Goal: Information Seeking & Learning: Learn about a topic

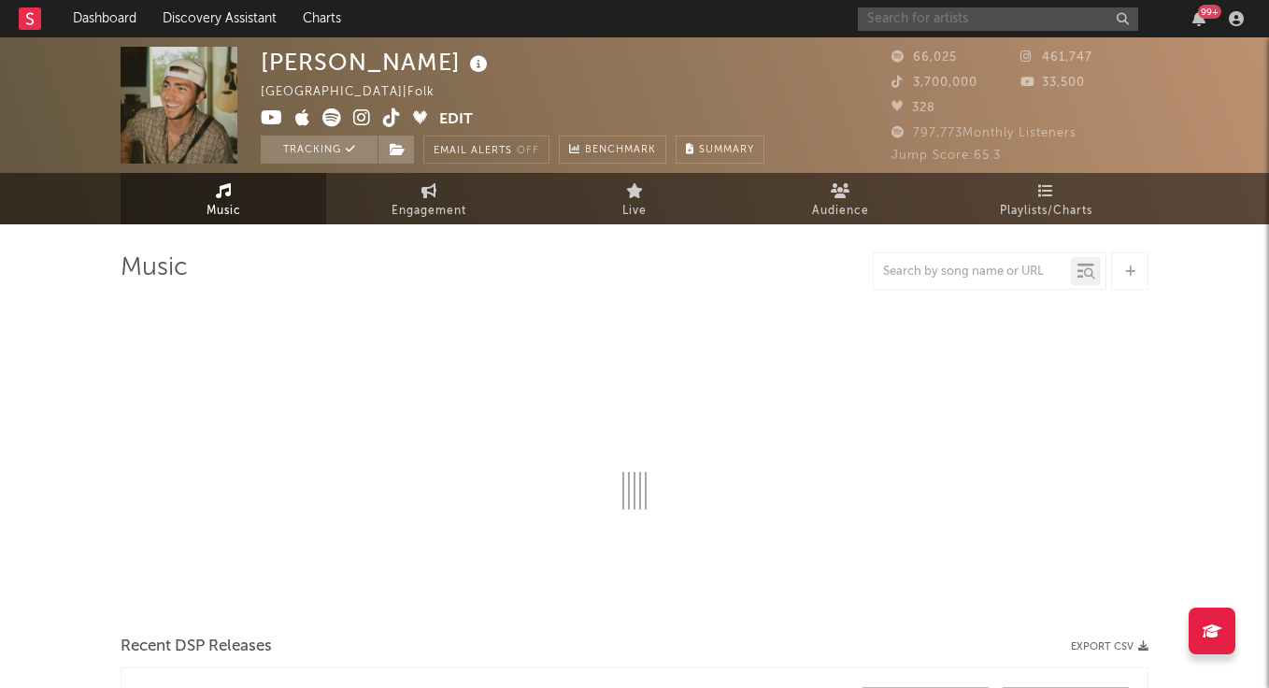
click at [950, 19] on input "text" at bounding box center [998, 18] width 280 height 23
select select "6m"
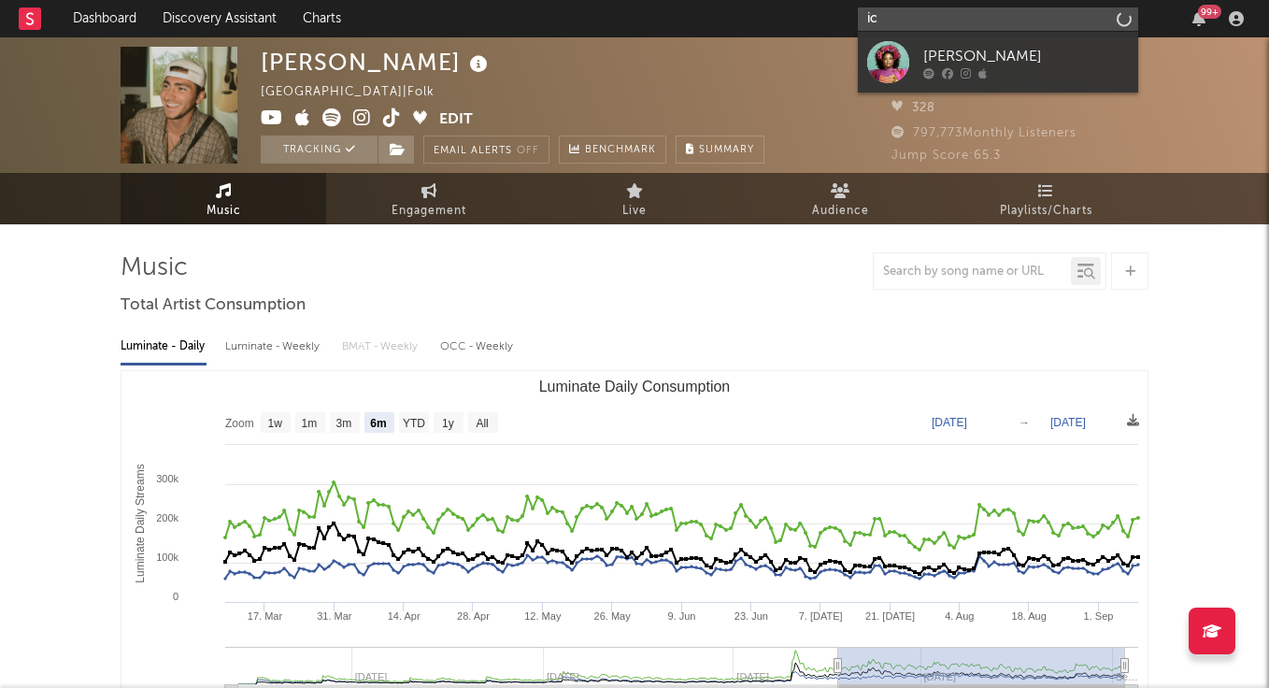
type input "i"
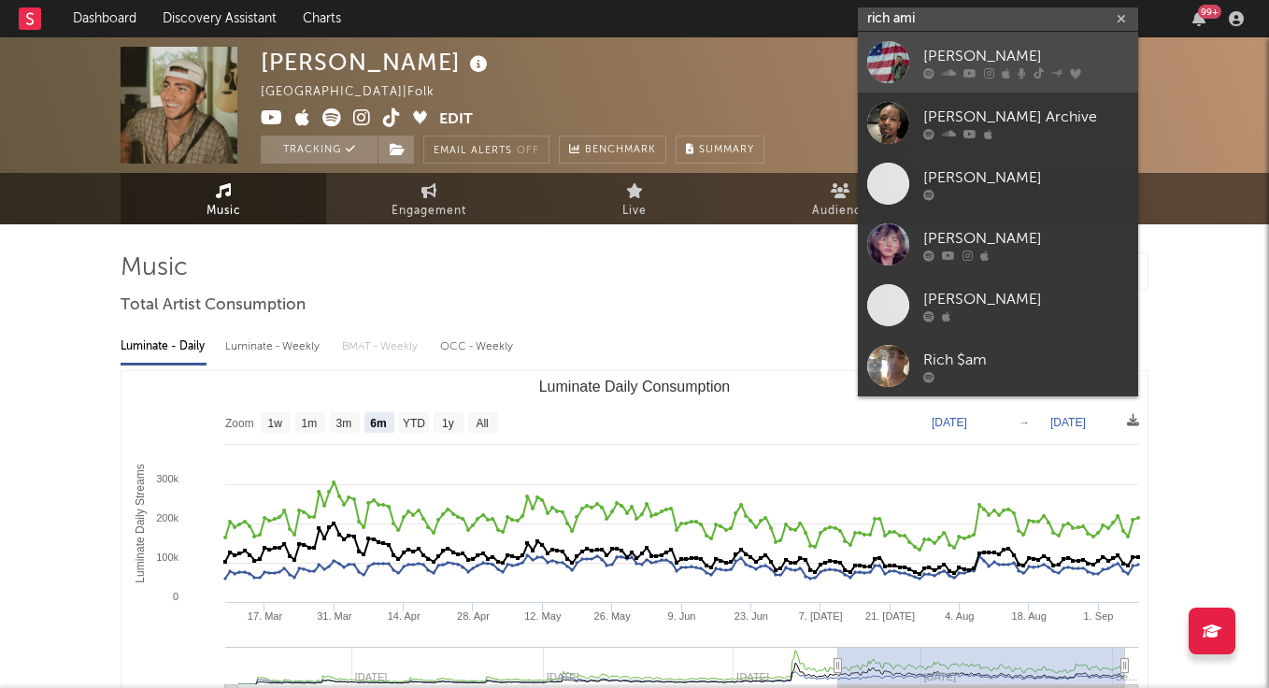
type input "rich ami"
click at [991, 53] on div "[PERSON_NAME]" at bounding box center [1026, 56] width 206 height 22
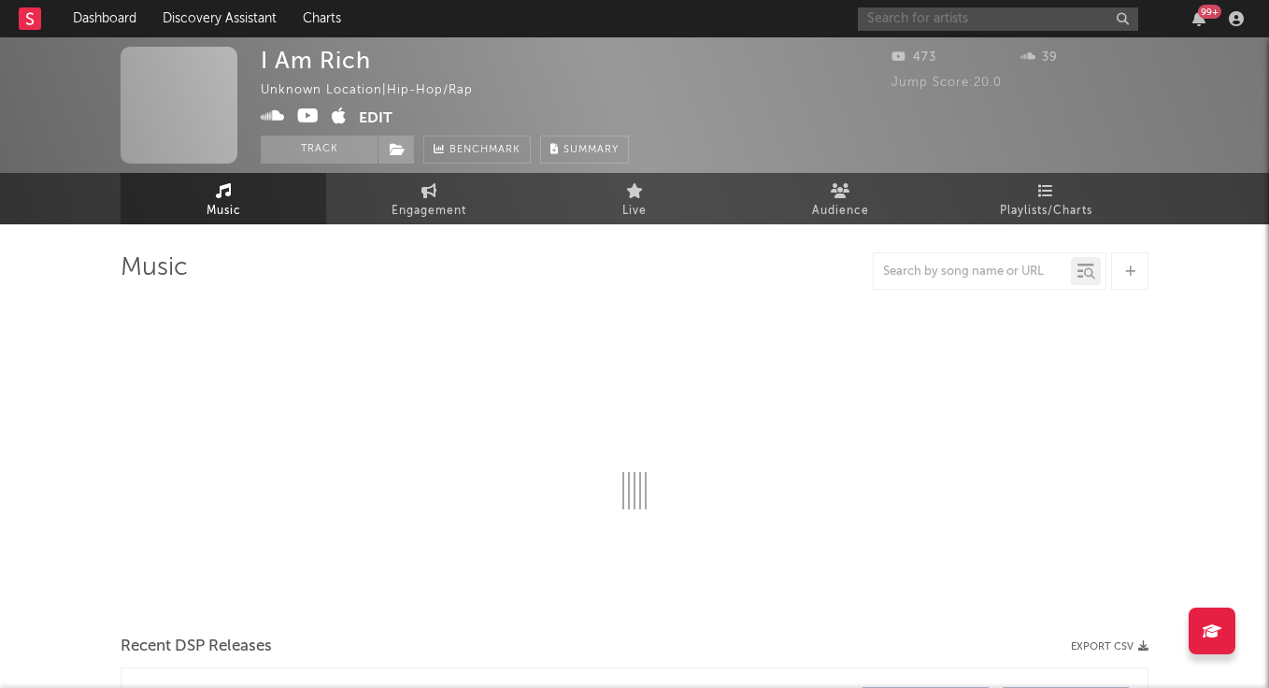
click at [966, 18] on input "text" at bounding box center [998, 18] width 280 height 23
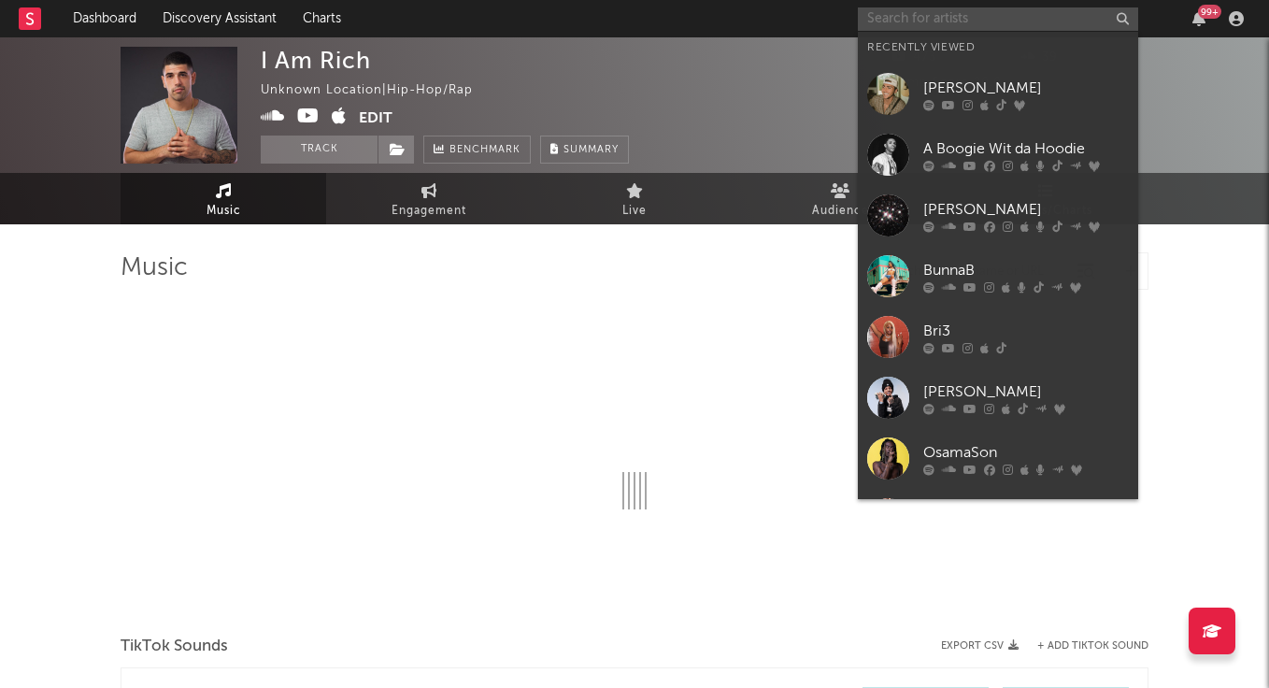
type input "r"
select select "1w"
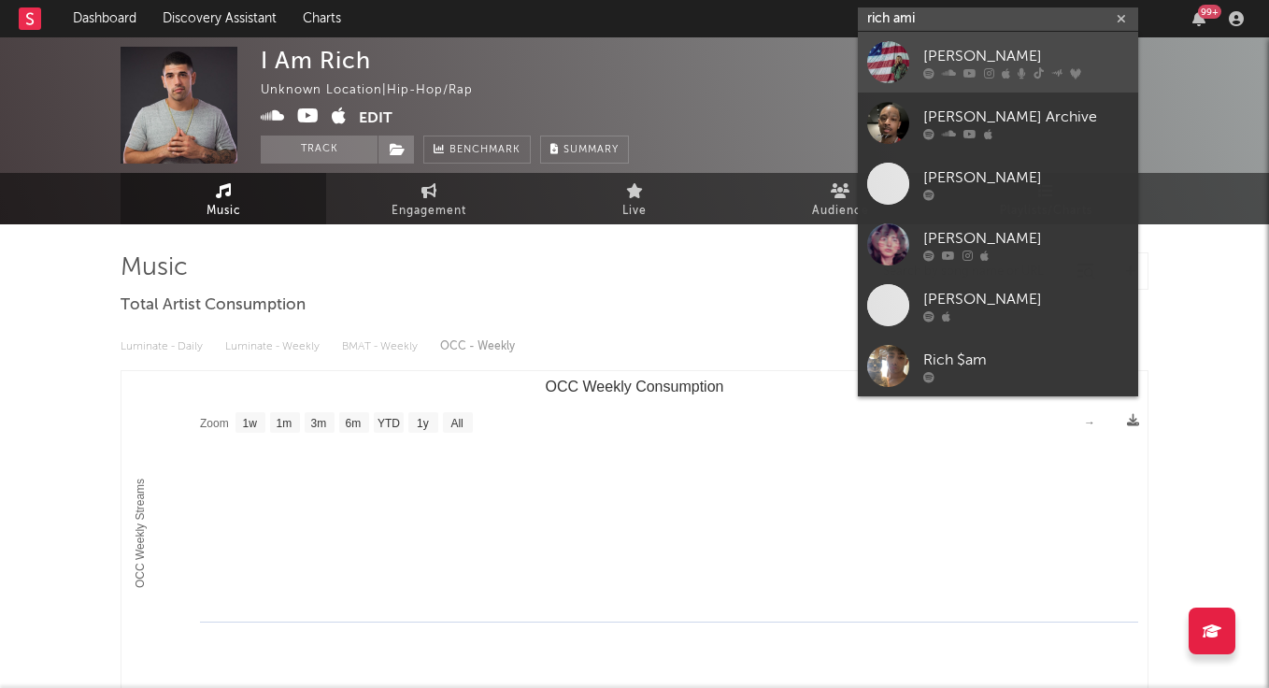
type input "rich ami"
click at [981, 57] on div "[PERSON_NAME]" at bounding box center [1026, 56] width 206 height 22
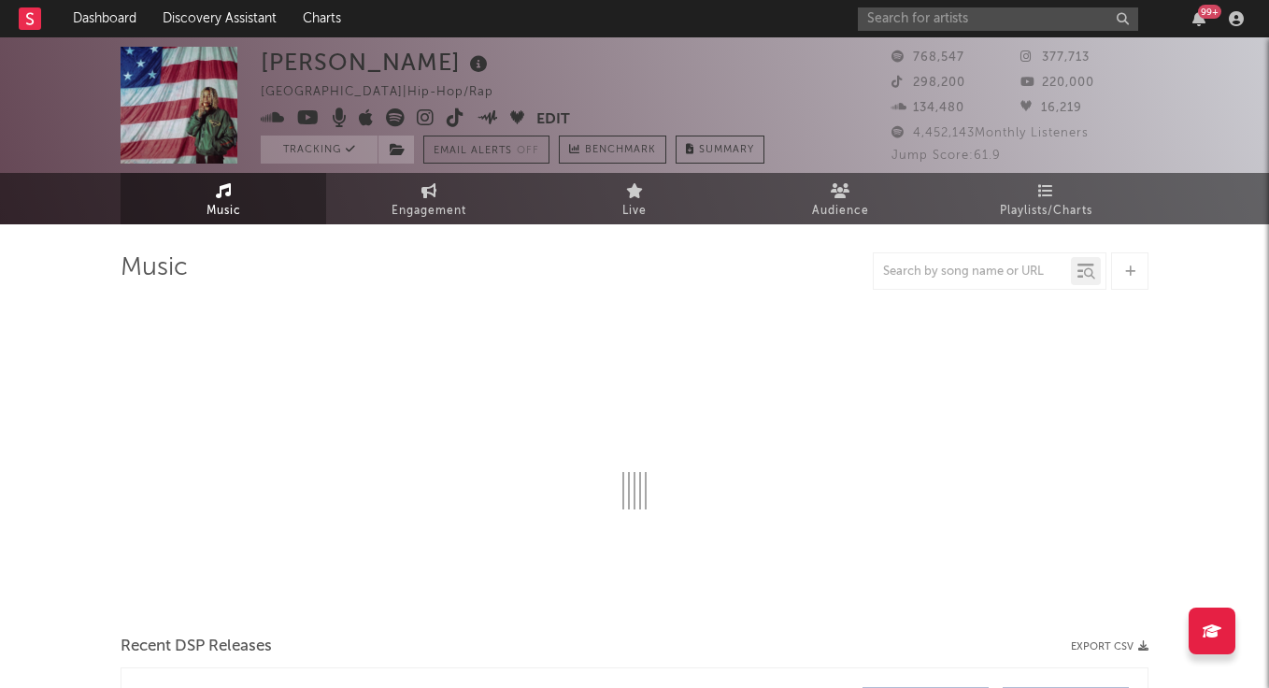
select select "6m"
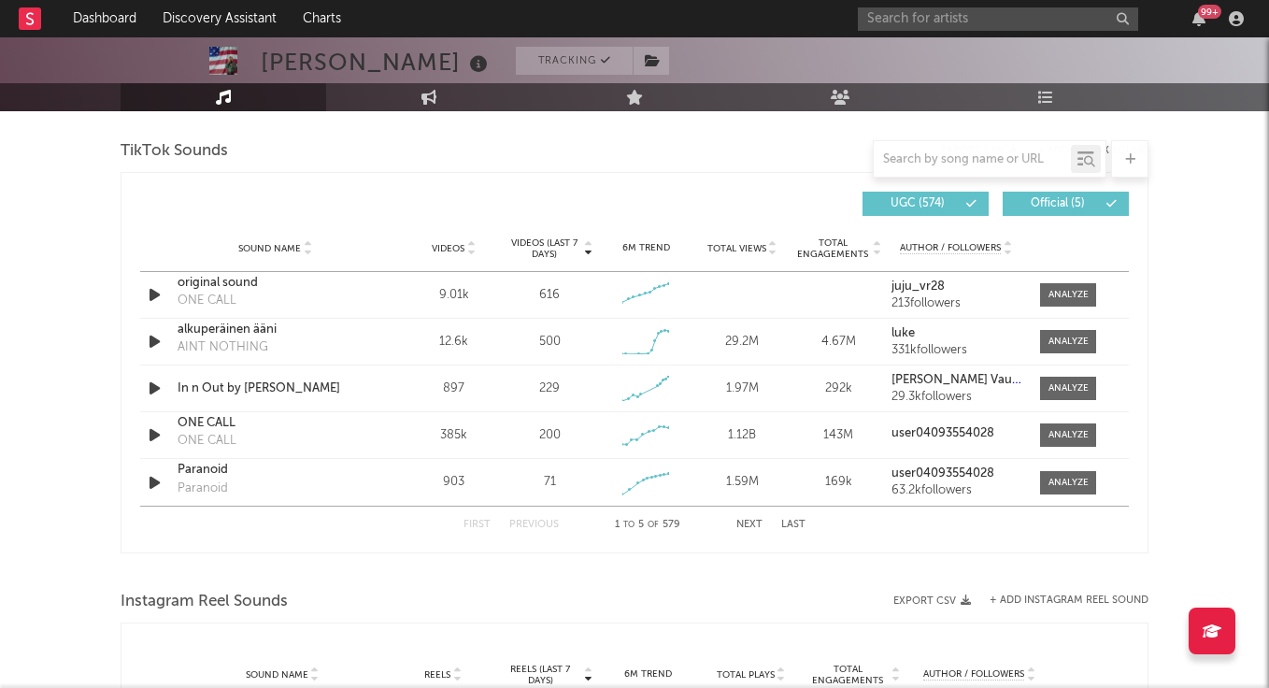
scroll to position [1263, 0]
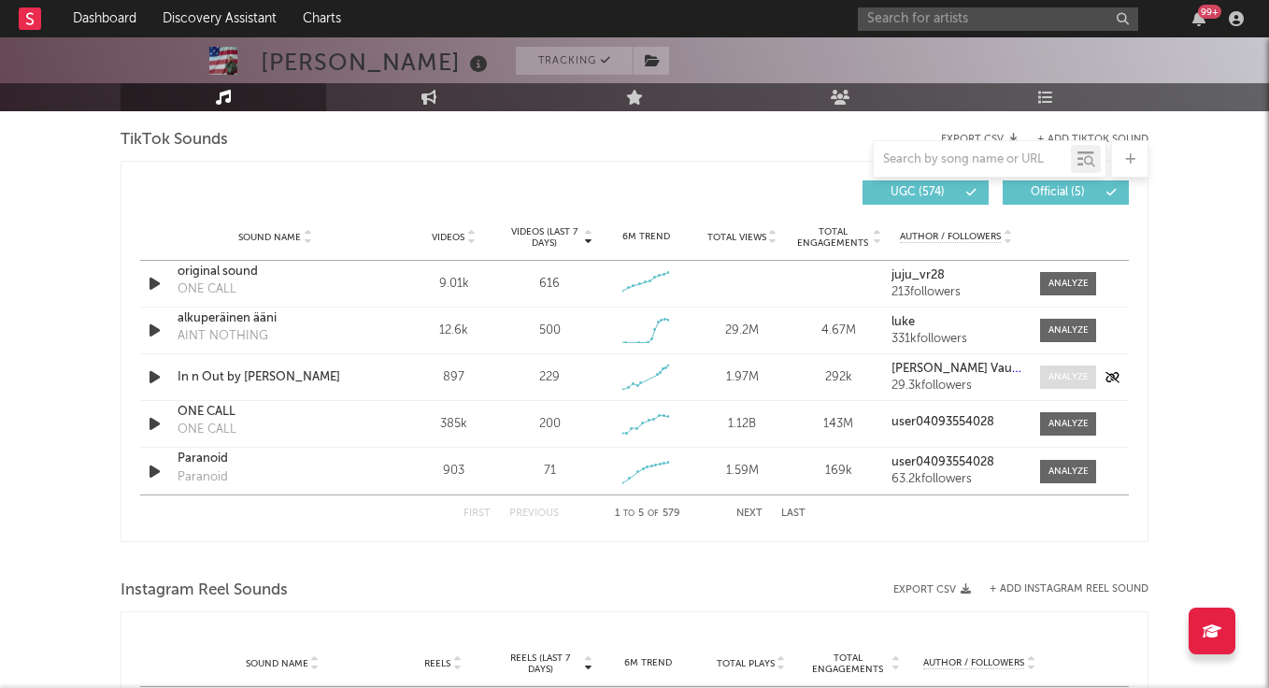
click at [1074, 376] on div at bounding box center [1068, 377] width 40 height 14
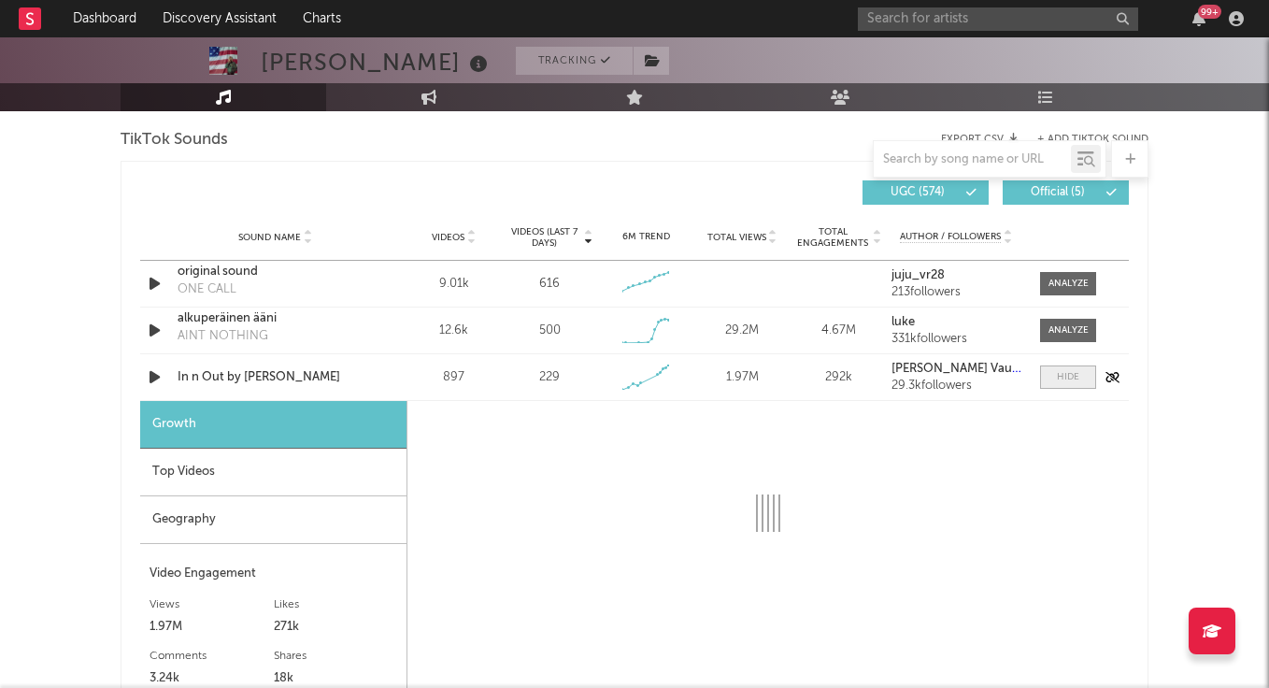
scroll to position [1323, 0]
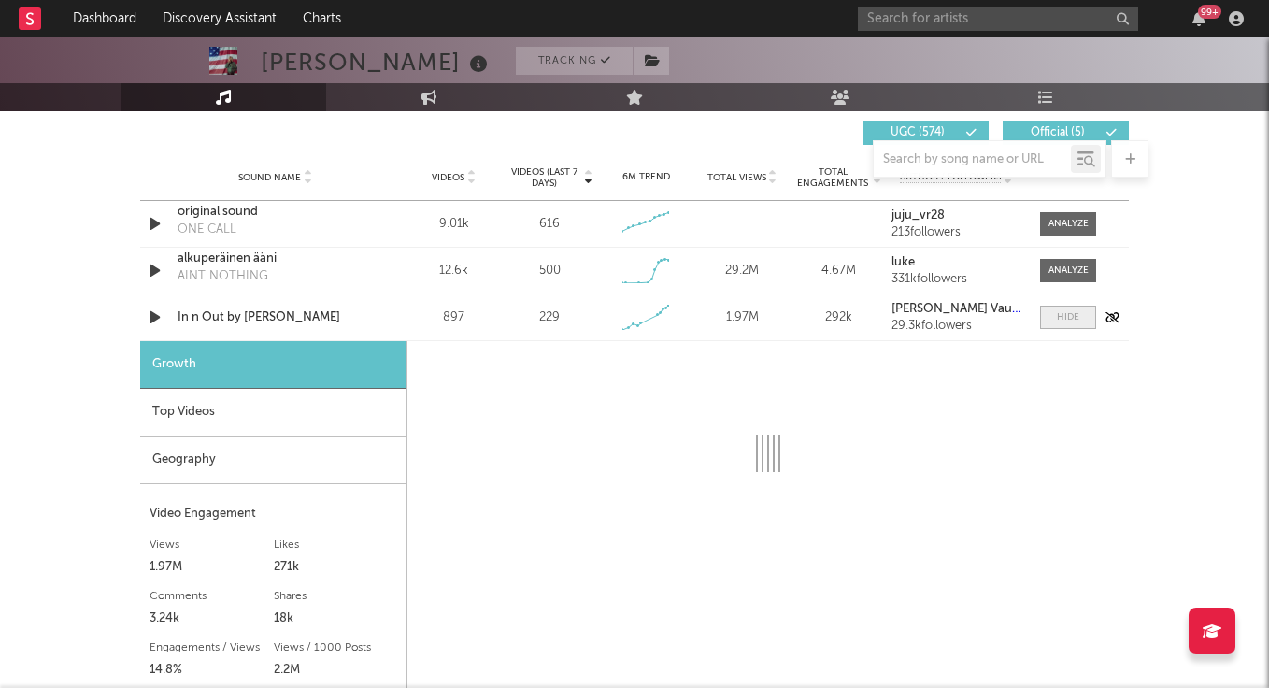
select select "1w"
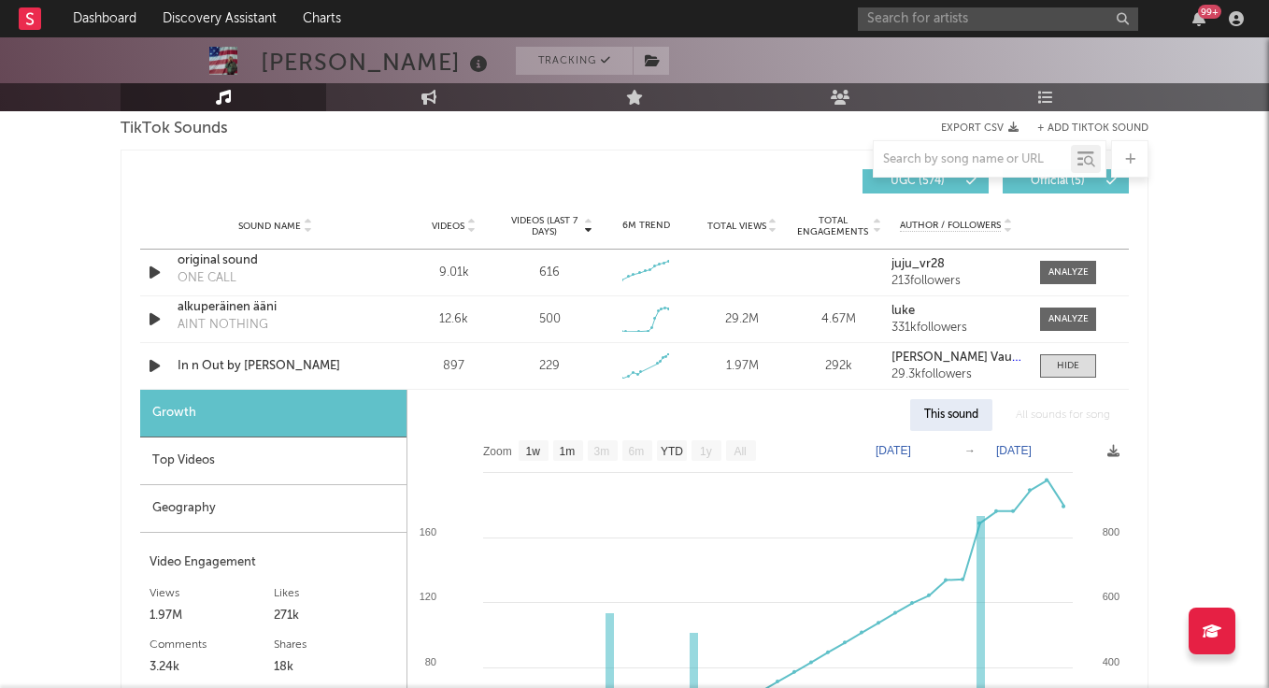
scroll to position [1285, 0]
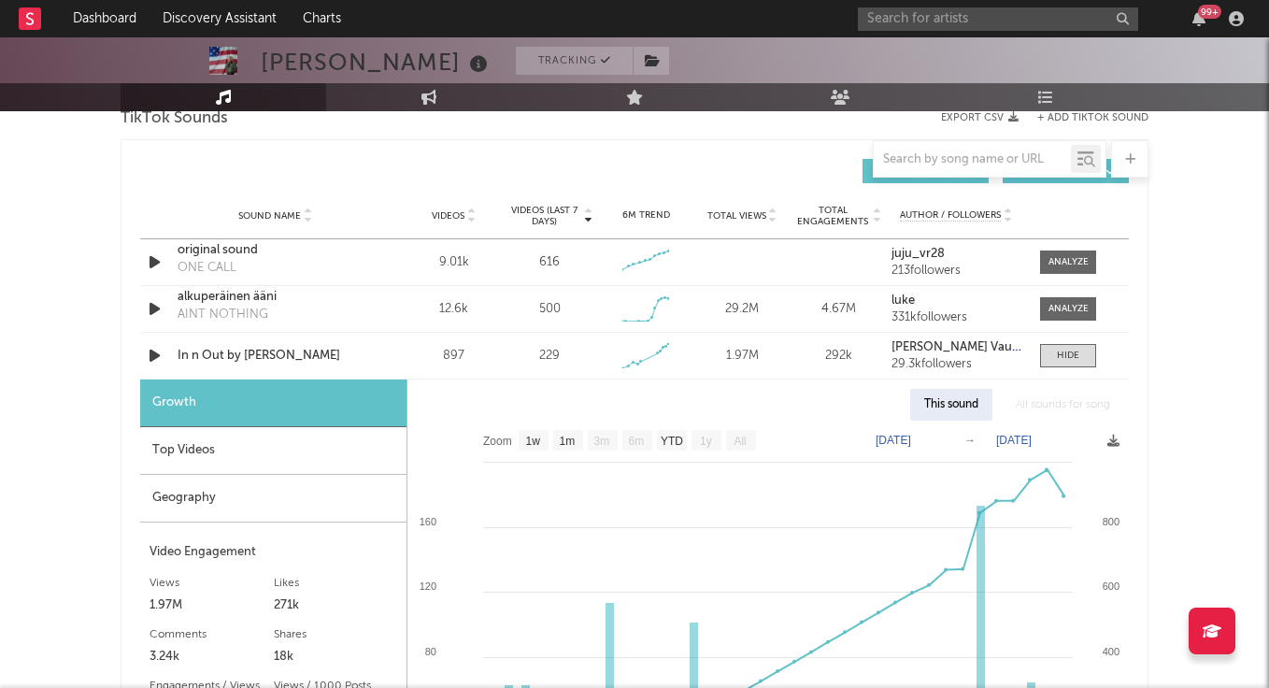
click at [282, 458] on div "Top Videos" at bounding box center [273, 451] width 266 height 48
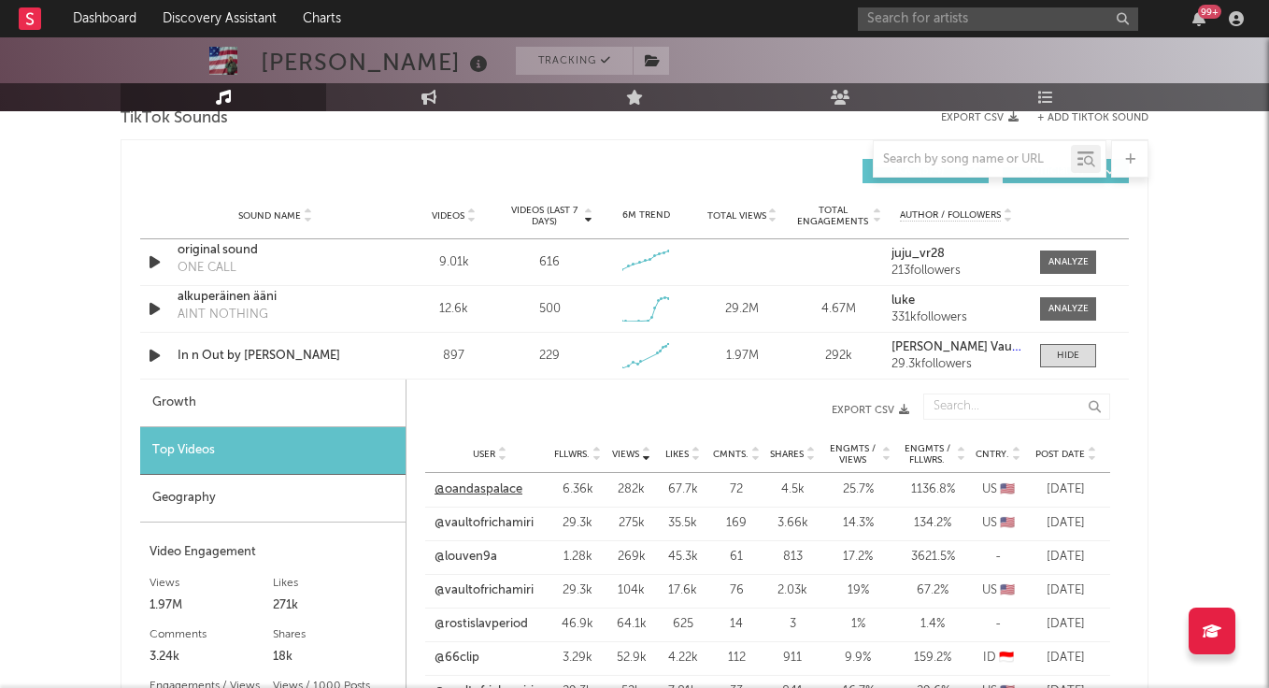
click at [495, 489] on link "@oandaspalace" at bounding box center [479, 489] width 88 height 19
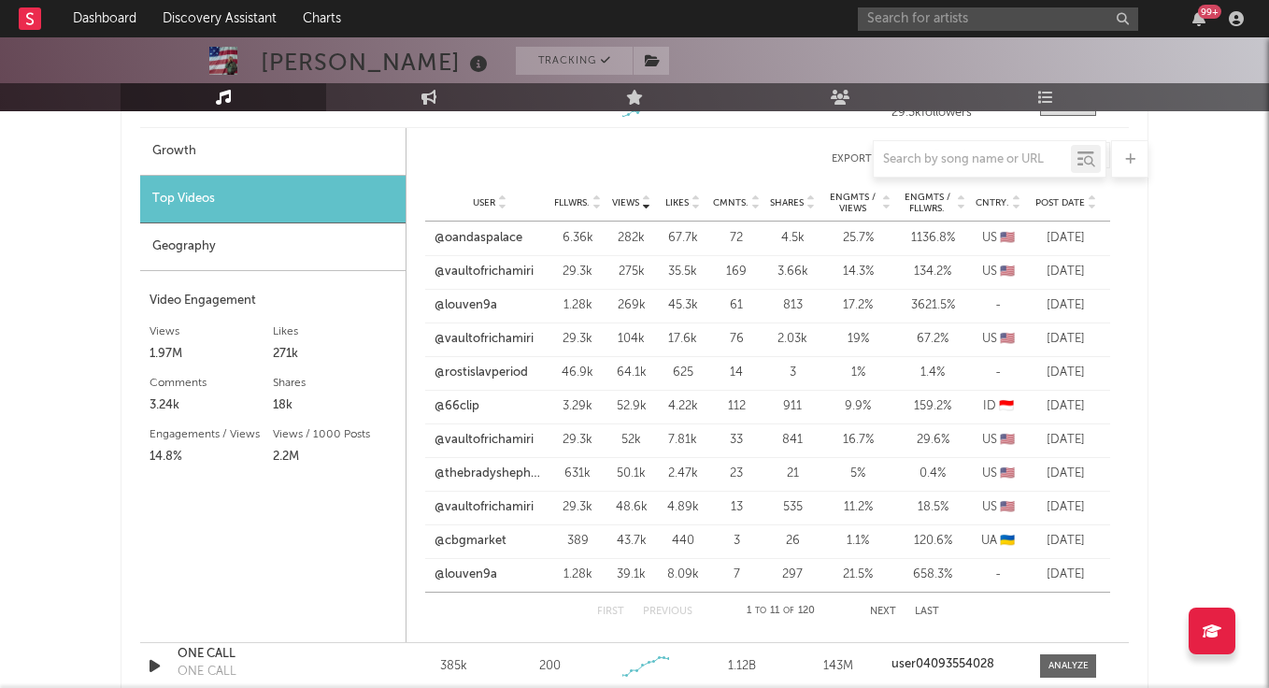
scroll to position [1537, 0]
click at [472, 304] on link "@louven9a" at bounding box center [466, 304] width 63 height 19
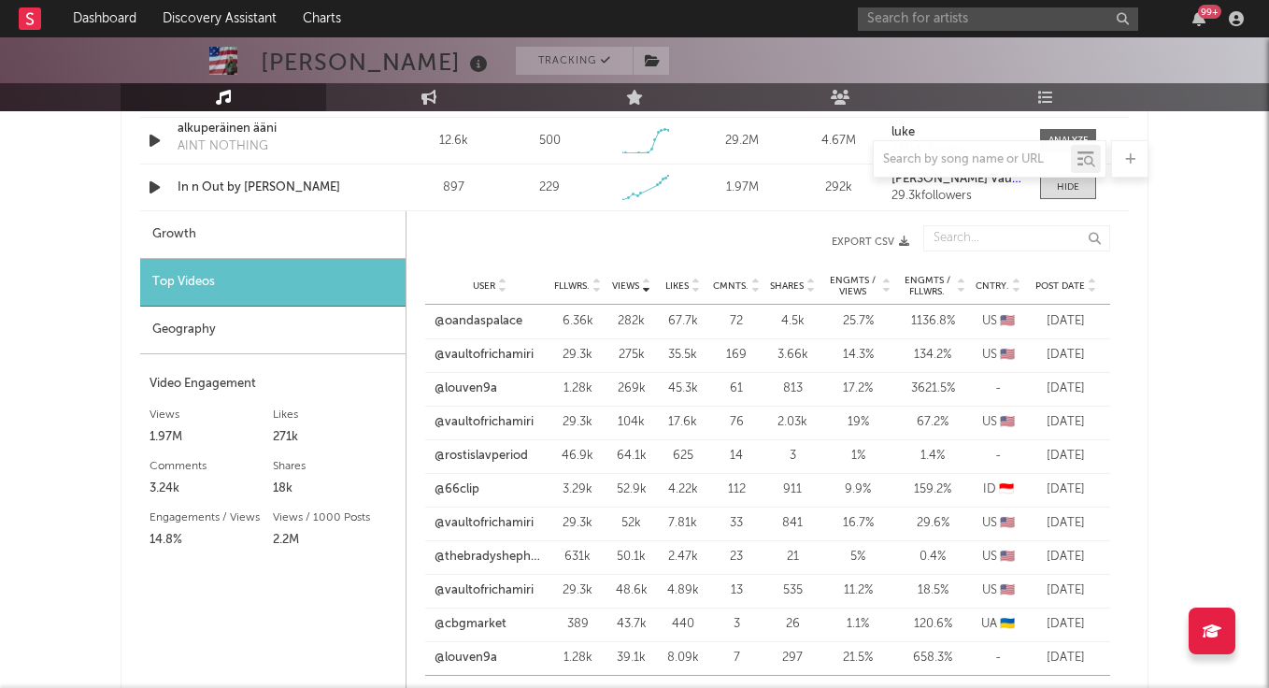
scroll to position [1448, 0]
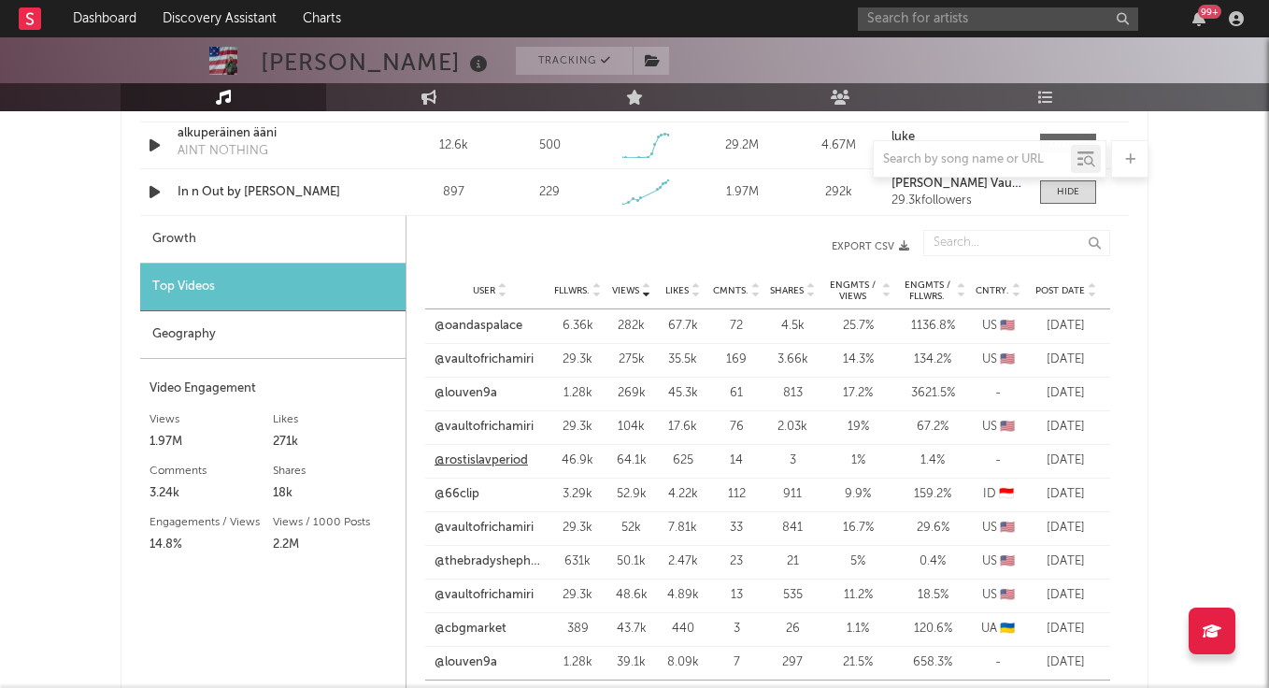
click at [478, 463] on link "@rostislavperiod" at bounding box center [481, 460] width 93 height 19
